Goal: Transaction & Acquisition: Download file/media

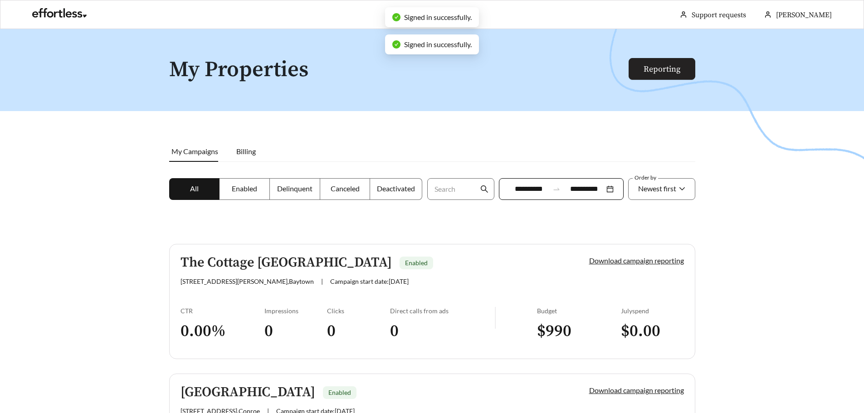
click at [661, 72] on link "Reporting" at bounding box center [661, 69] width 37 height 10
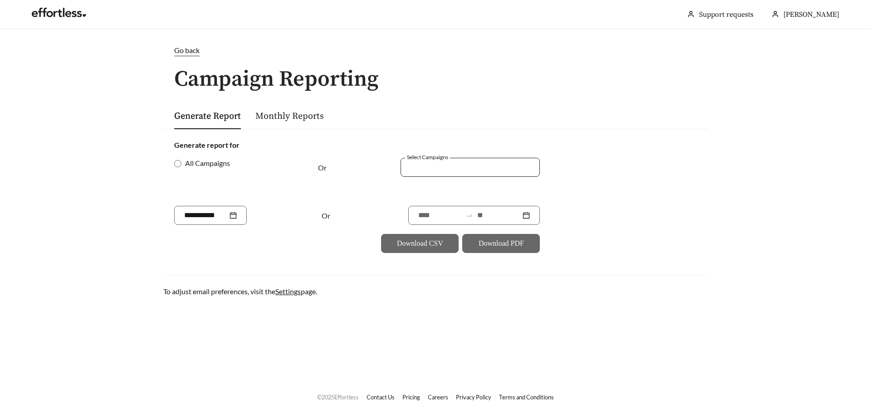
click at [477, 168] on div at bounding box center [463, 167] width 118 height 12
click at [467, 185] on span "[GEOGRAPHIC_DATA]" at bounding box center [446, 187] width 73 height 9
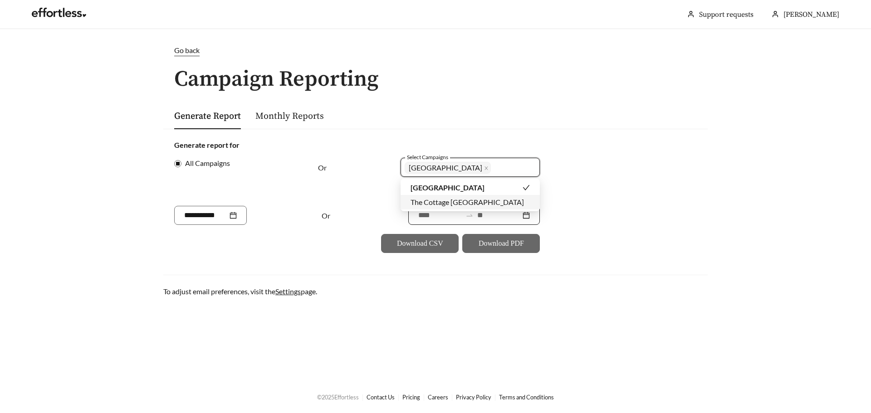
click at [457, 221] on div at bounding box center [473, 215] width 131 height 19
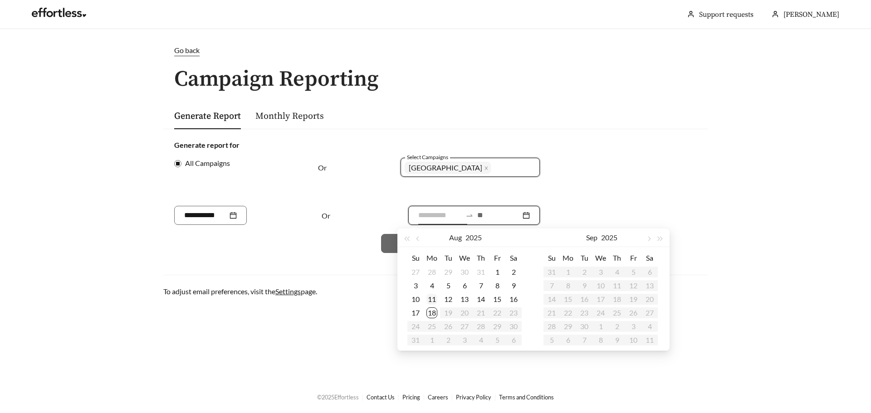
type input "**********"
click at [430, 299] on div "11" at bounding box center [431, 299] width 11 height 11
type input "**********"
click at [415, 311] on div "17" at bounding box center [415, 312] width 11 height 11
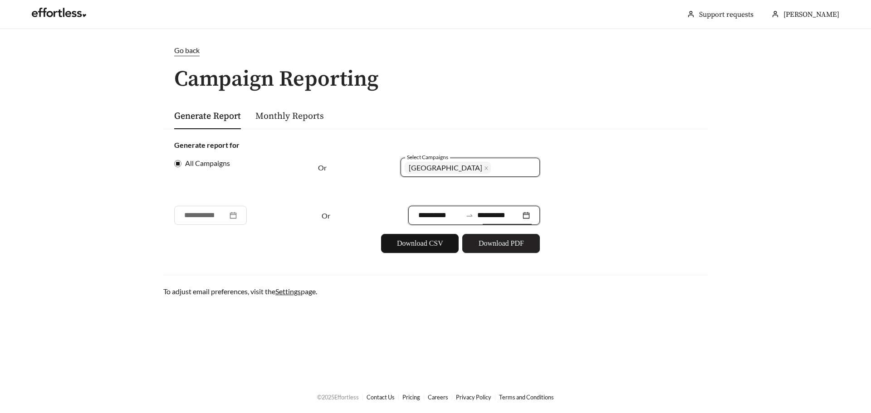
click at [493, 244] on span "Download PDF" at bounding box center [500, 243] width 45 height 11
click at [484, 166] on icon "close" at bounding box center [486, 168] width 5 height 5
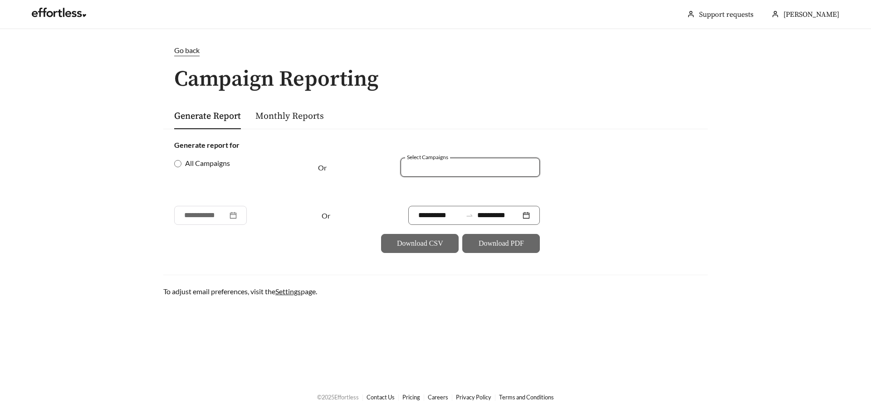
click at [458, 171] on div at bounding box center [463, 167] width 118 height 12
click at [463, 201] on span "The Cottage [GEOGRAPHIC_DATA]" at bounding box center [466, 202] width 113 height 9
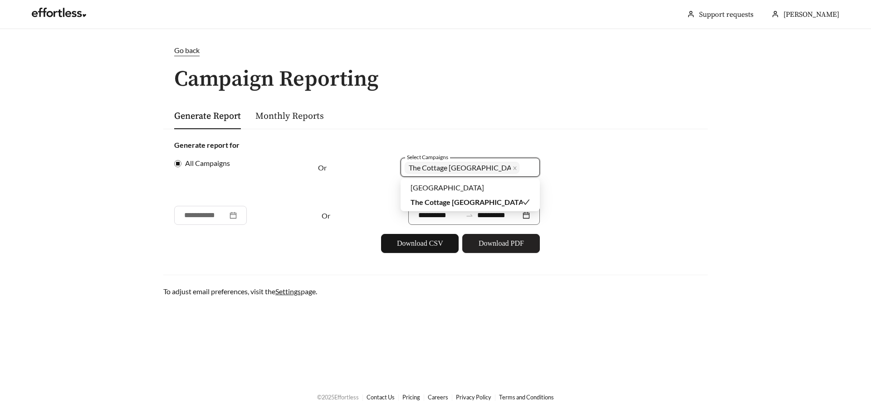
click at [489, 246] on span "Download PDF" at bounding box center [500, 243] width 45 height 11
